Goal: Communication & Community: Answer question/provide support

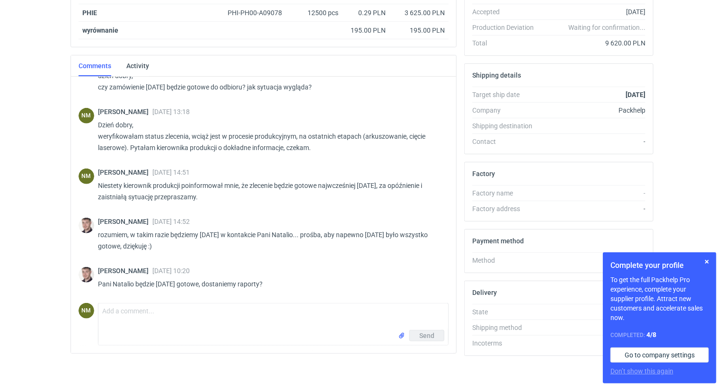
scroll to position [200, 0]
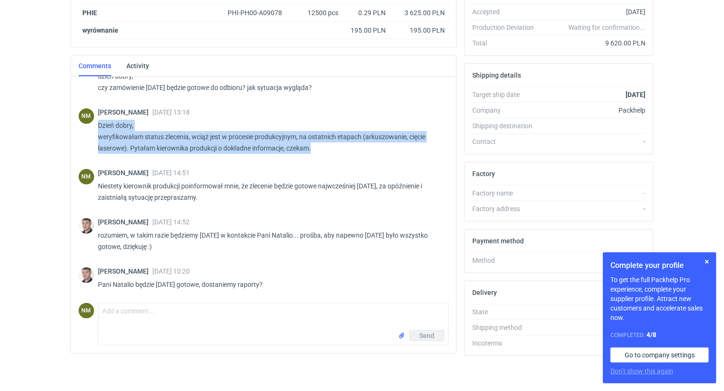
drag, startPoint x: 98, startPoint y: 123, endPoint x: 316, endPoint y: 146, distance: 218.5
click at [316, 146] on p "Dzień dobry, weryfikowałam status zlecenia, wciąż jest w procesie produkcyjnym,…" at bounding box center [269, 137] width 343 height 34
copy p "Dzień dobry, weryfikowałam status zlecenia, wciąż jest w procesie produkcyjnym,…"
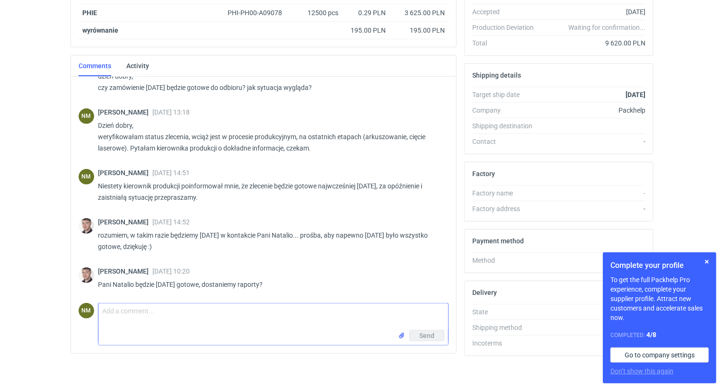
click at [154, 319] on textarea "Comment message" at bounding box center [273, 316] width 350 height 27
paste textarea "Dzień dobry, weryfikowałam status zlecenia, wciąż jest w procesie produkcyjnym,…"
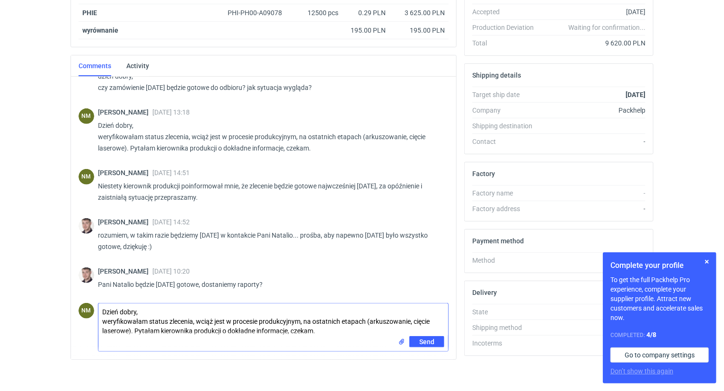
click at [136, 308] on textarea "Dzień dobry, weryfikowałam status zlecenia, wciąż jest w procesie produkcyjnym,…" at bounding box center [273, 319] width 350 height 33
click at [194, 317] on textarea "Dzień dobry Panie Macieju, weryfikowałam status zlecenia, wciąż jest w procesie…" at bounding box center [273, 319] width 350 height 33
click at [358, 319] on textarea "Dzień dobry Panie Macieju, weryfikowałam status zlecenia bezpośrednio u kierown…" at bounding box center [273, 324] width 350 height 42
click at [207, 329] on textarea "Dzień dobry Panie Macieju, weryfikowałam status zlecenia bezpośrednio u kierown…" at bounding box center [273, 324] width 350 height 42
type textarea "Dzień dobry [PERSON_NAME], weryfikowałam status zlecenia bezpośrednio u kierown…"
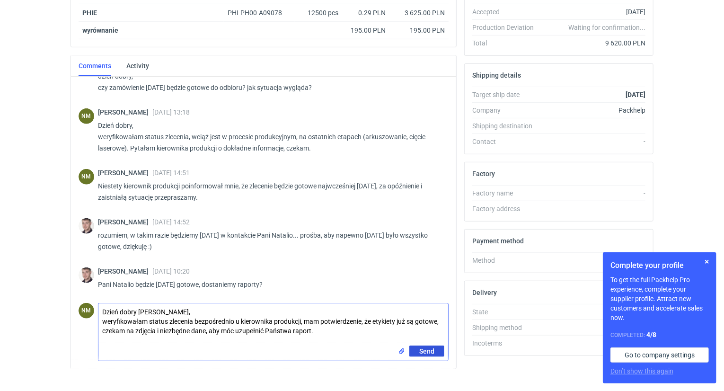
click at [427, 349] on span "Send" at bounding box center [426, 351] width 15 height 7
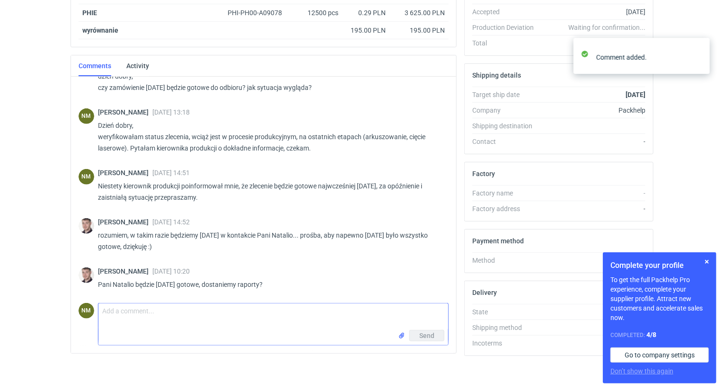
scroll to position [265, 0]
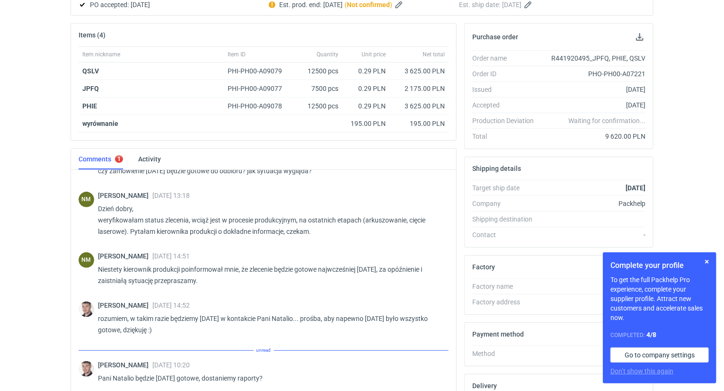
scroll to position [200, 0]
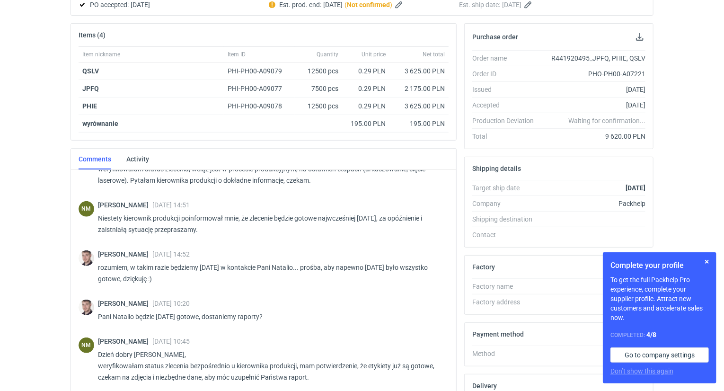
scroll to position [261, 0]
